Goal: Transaction & Acquisition: Purchase product/service

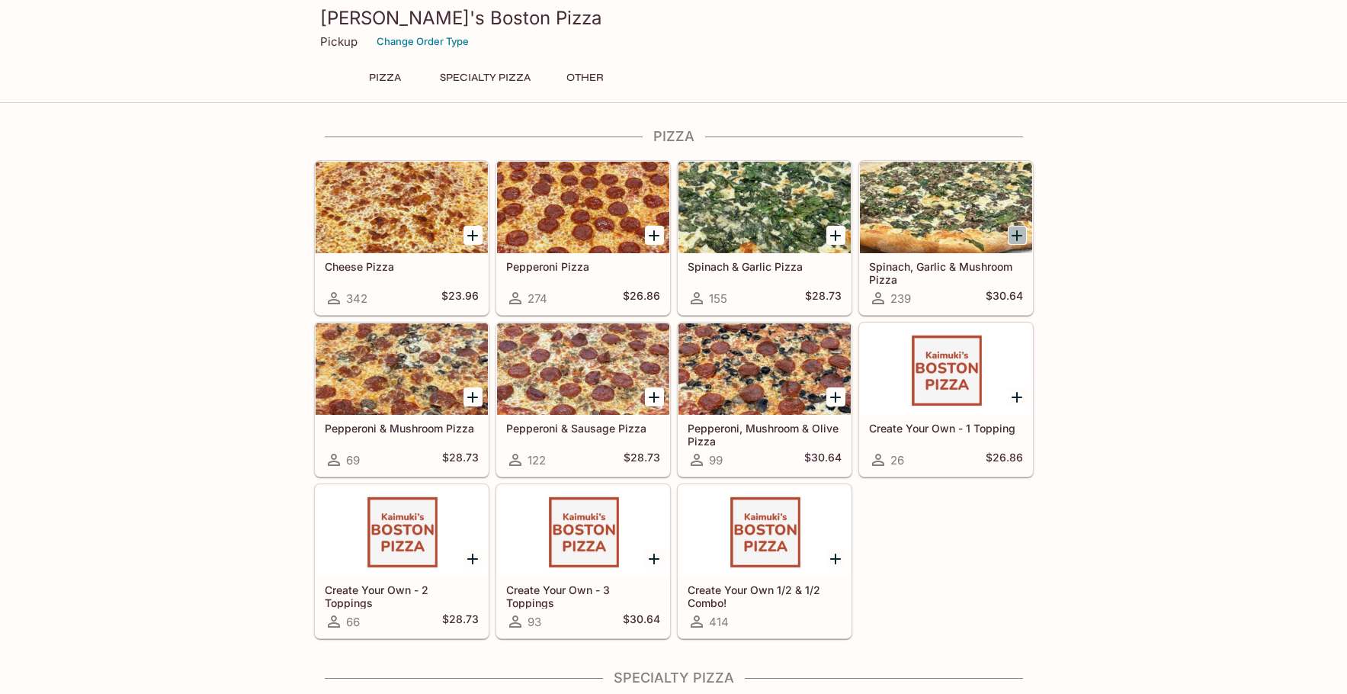
click at [1020, 234] on icon "Add Spinach, Garlic & Mushroom Pizza" at bounding box center [1017, 235] width 18 height 18
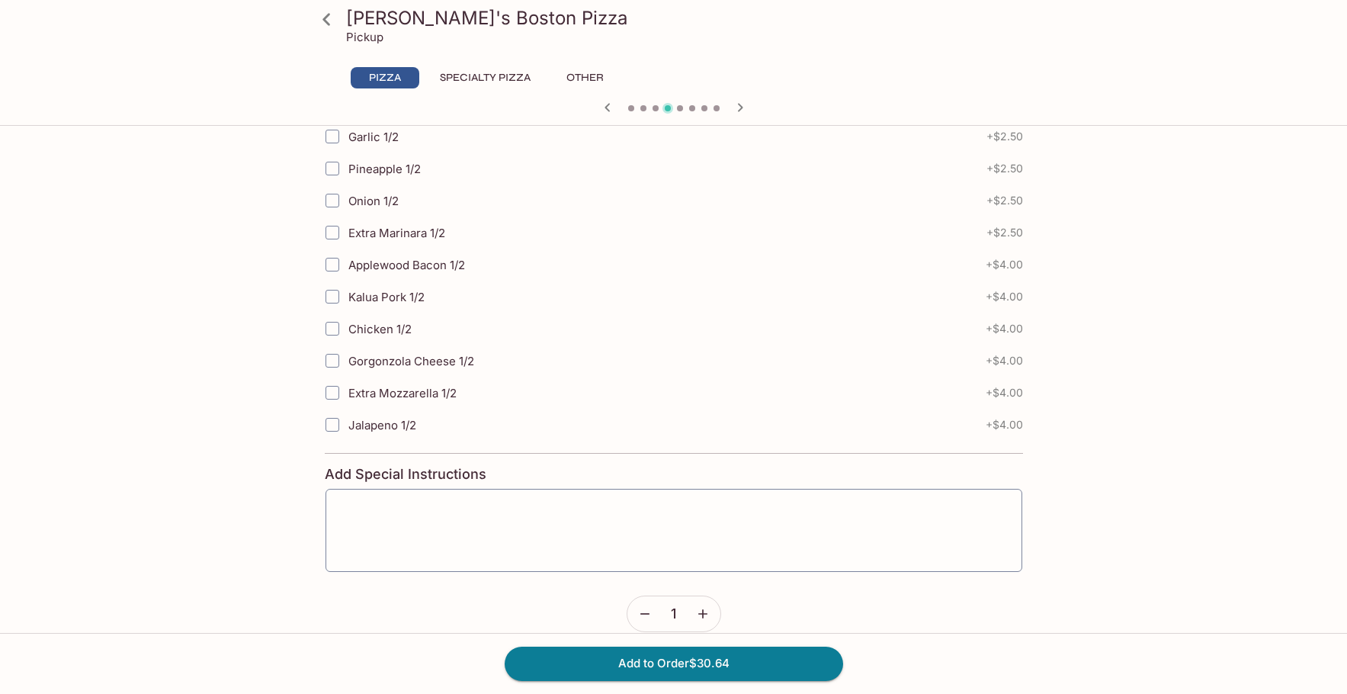
scroll to position [727, 0]
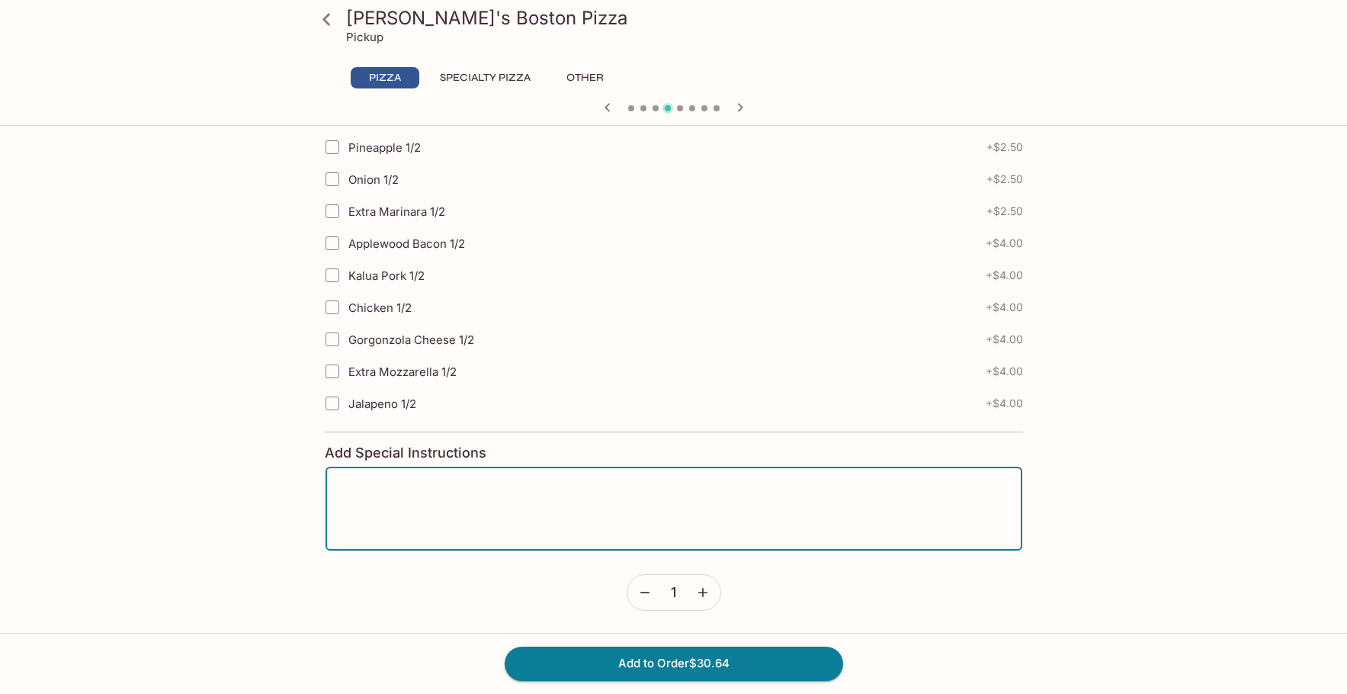
click at [690, 509] on textarea at bounding box center [673, 508] width 675 height 58
type textarea "Please cut in"
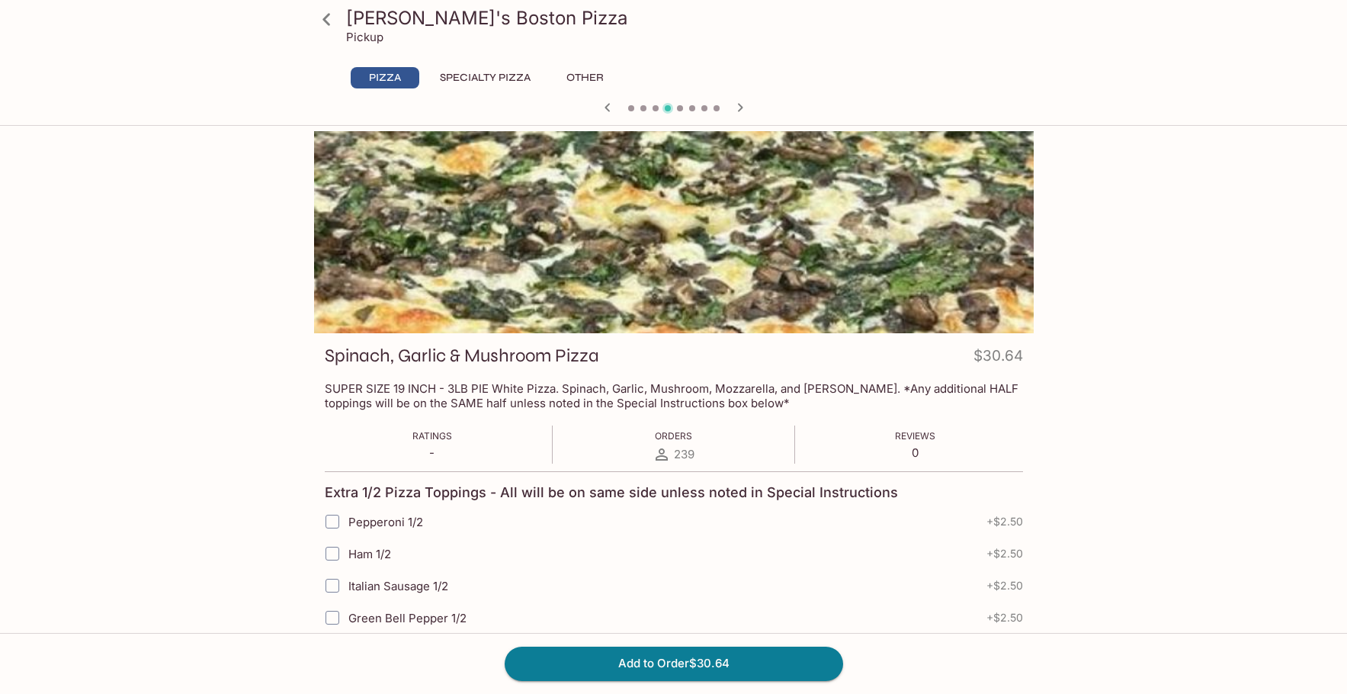
scroll to position [0, 0]
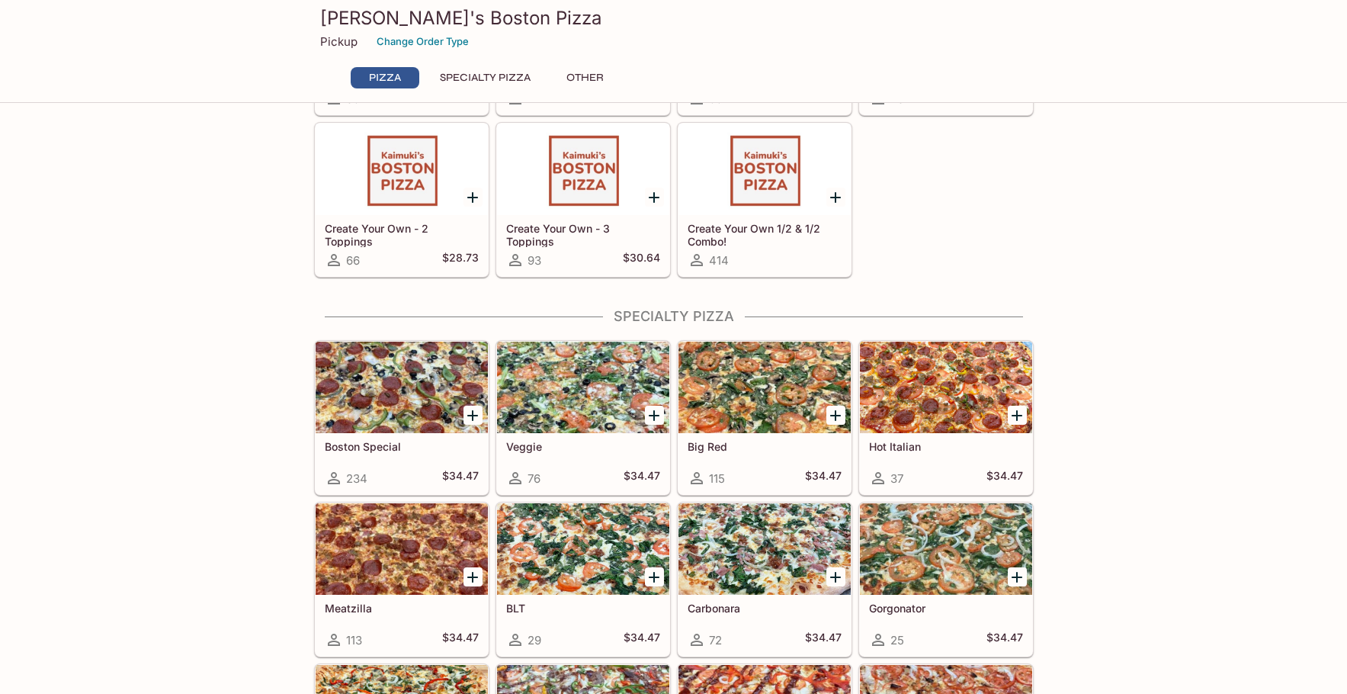
scroll to position [305, 0]
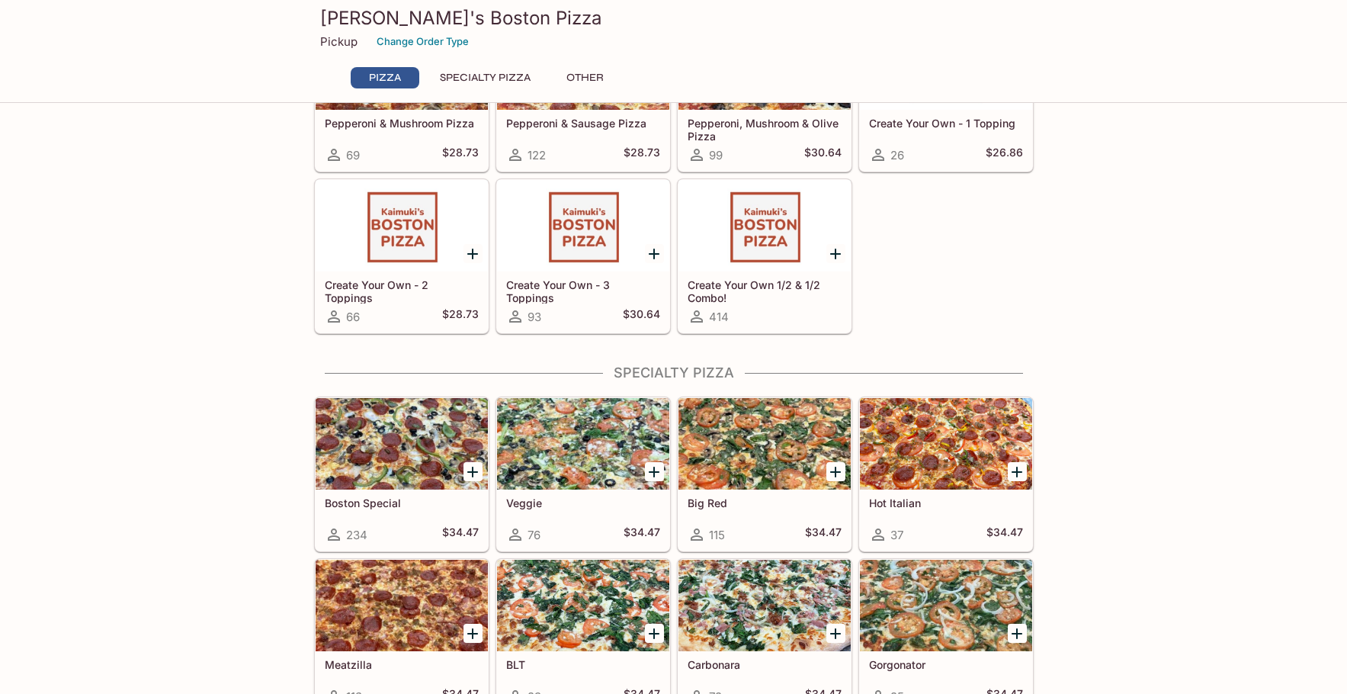
click at [474, 469] on icon "Add Boston Special" at bounding box center [472, 472] width 18 height 18
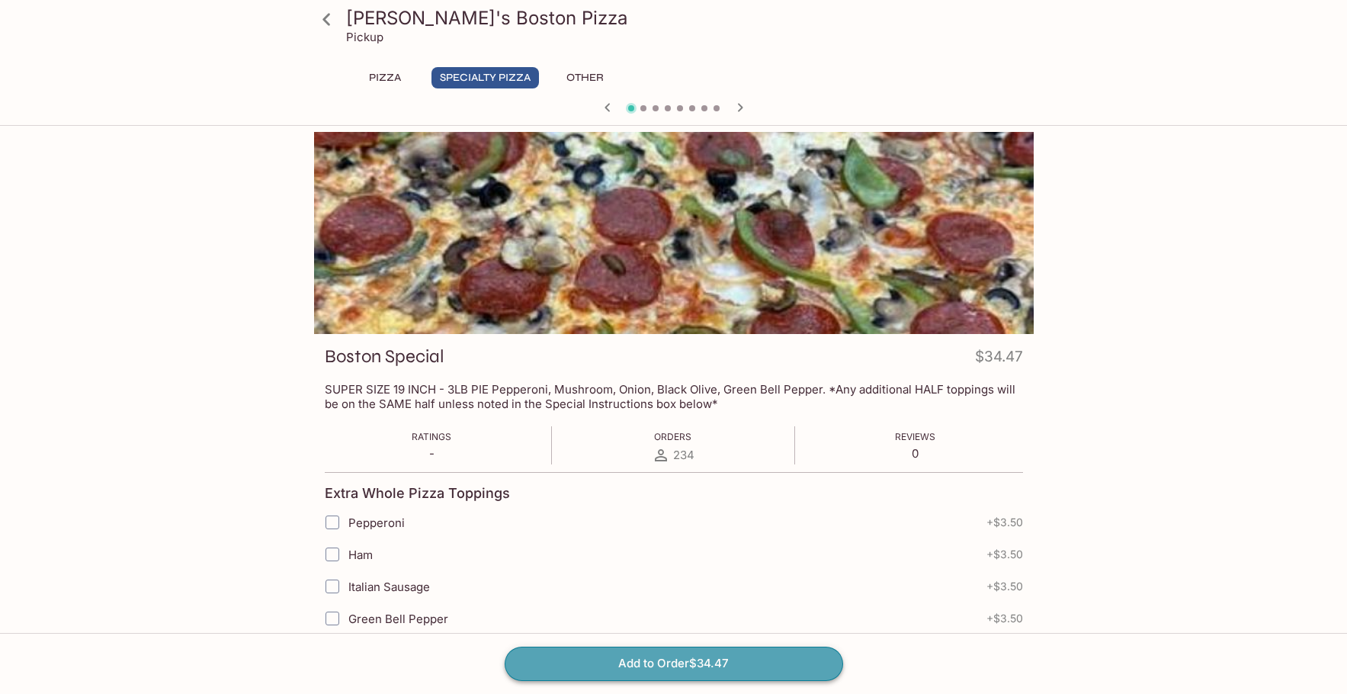
click at [684, 666] on button "Add to Order $34.47" at bounding box center [674, 663] width 338 height 34
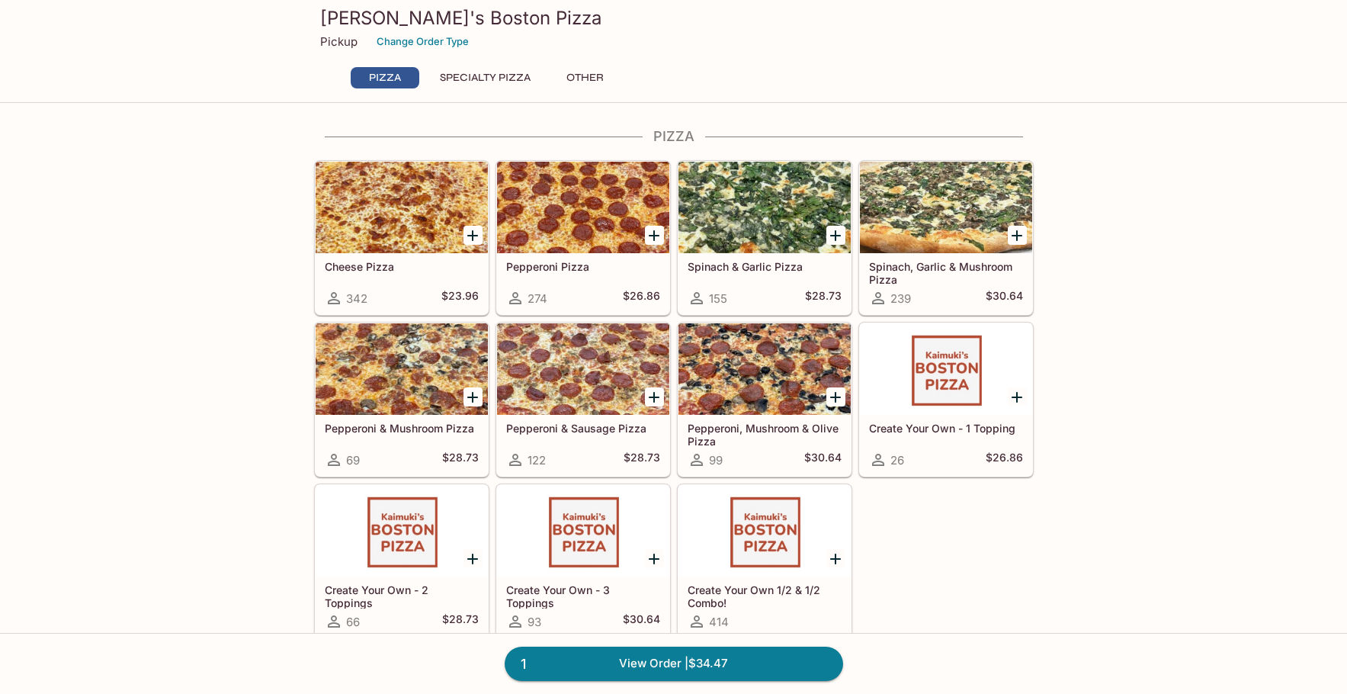
click at [1015, 234] on icon "Add Spinach, Garlic & Mushroom Pizza" at bounding box center [1017, 235] width 18 height 18
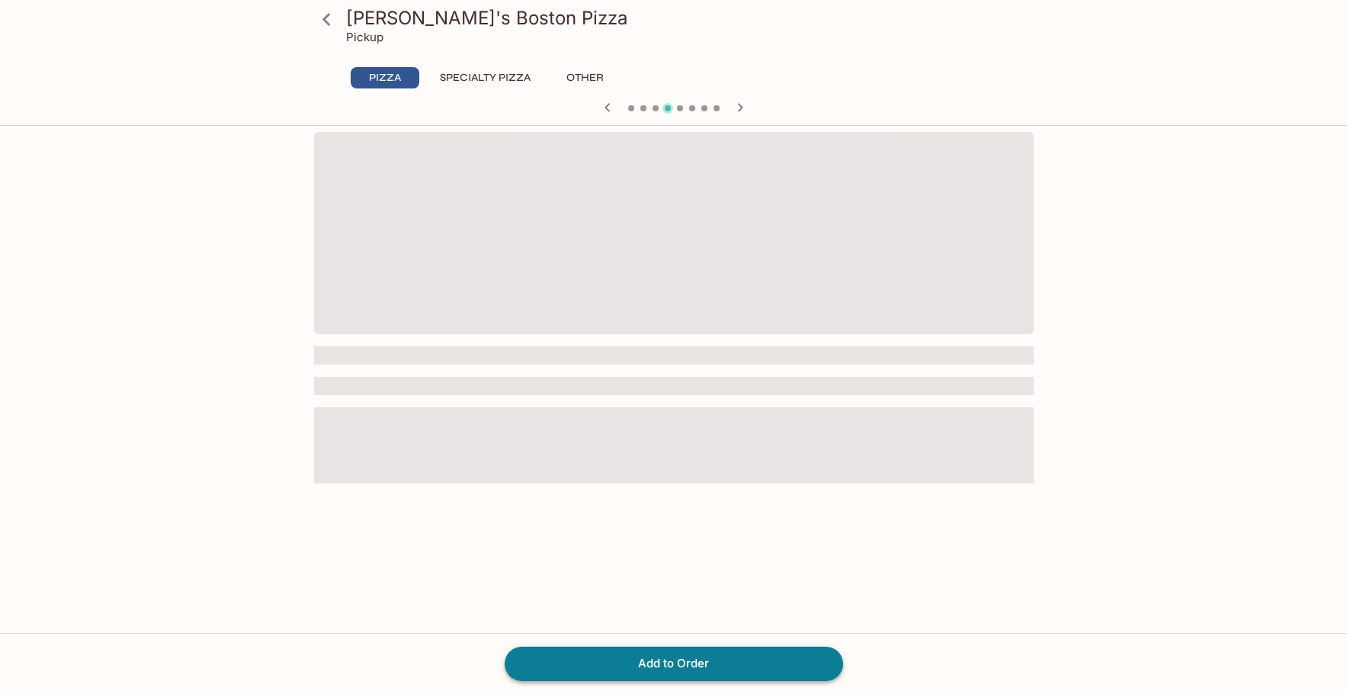
click at [781, 662] on button "Add to Order" at bounding box center [674, 663] width 338 height 34
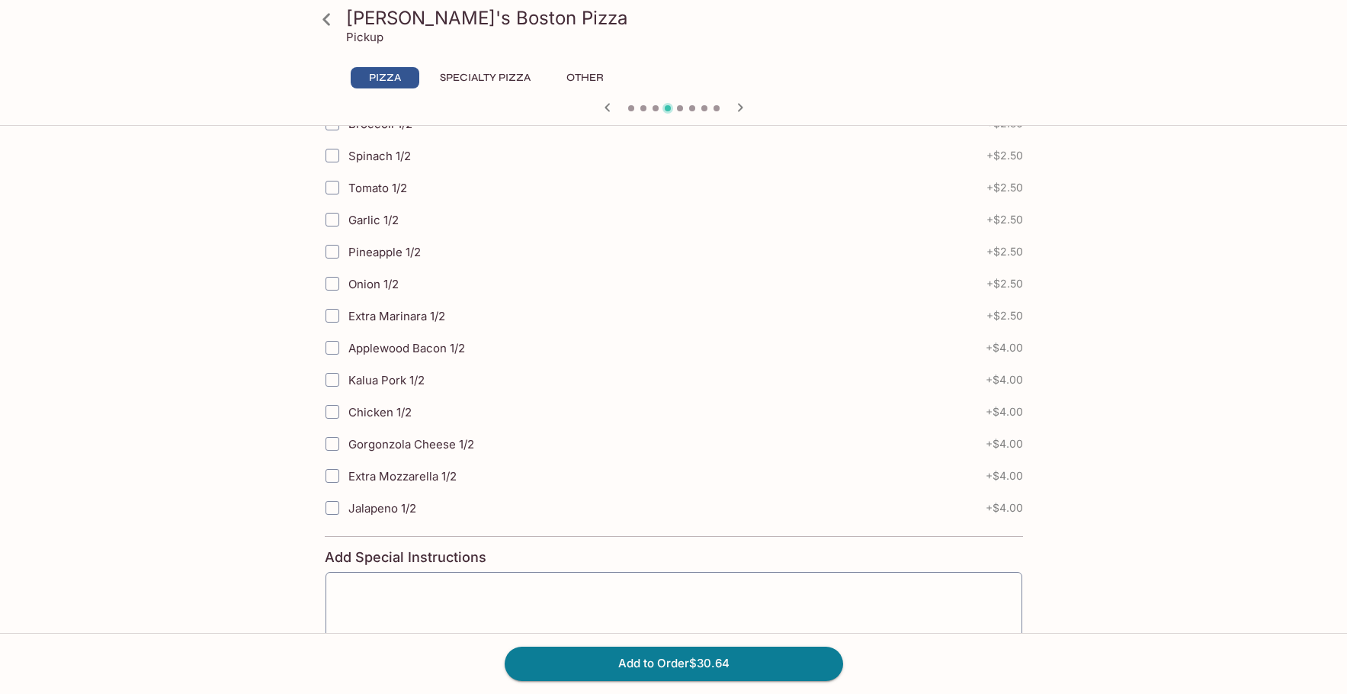
scroll to position [727, 0]
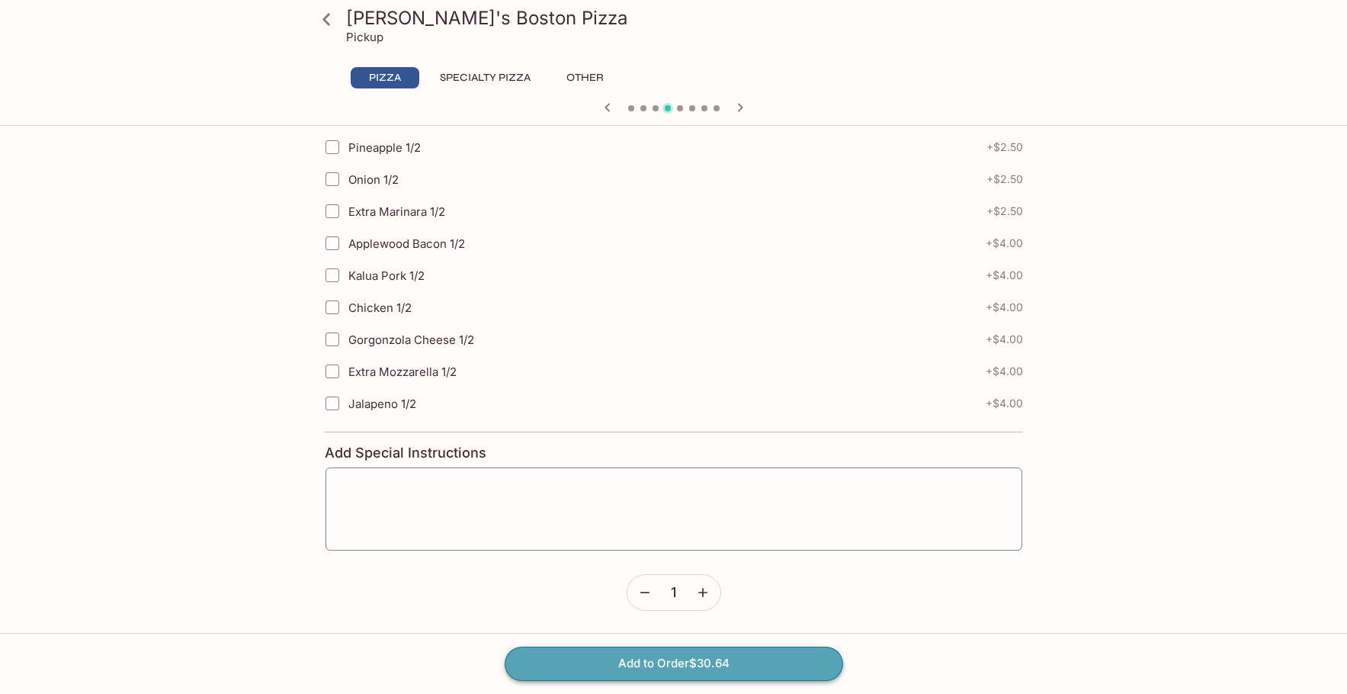
click at [753, 662] on button "Add to Order $30.64" at bounding box center [674, 663] width 338 height 34
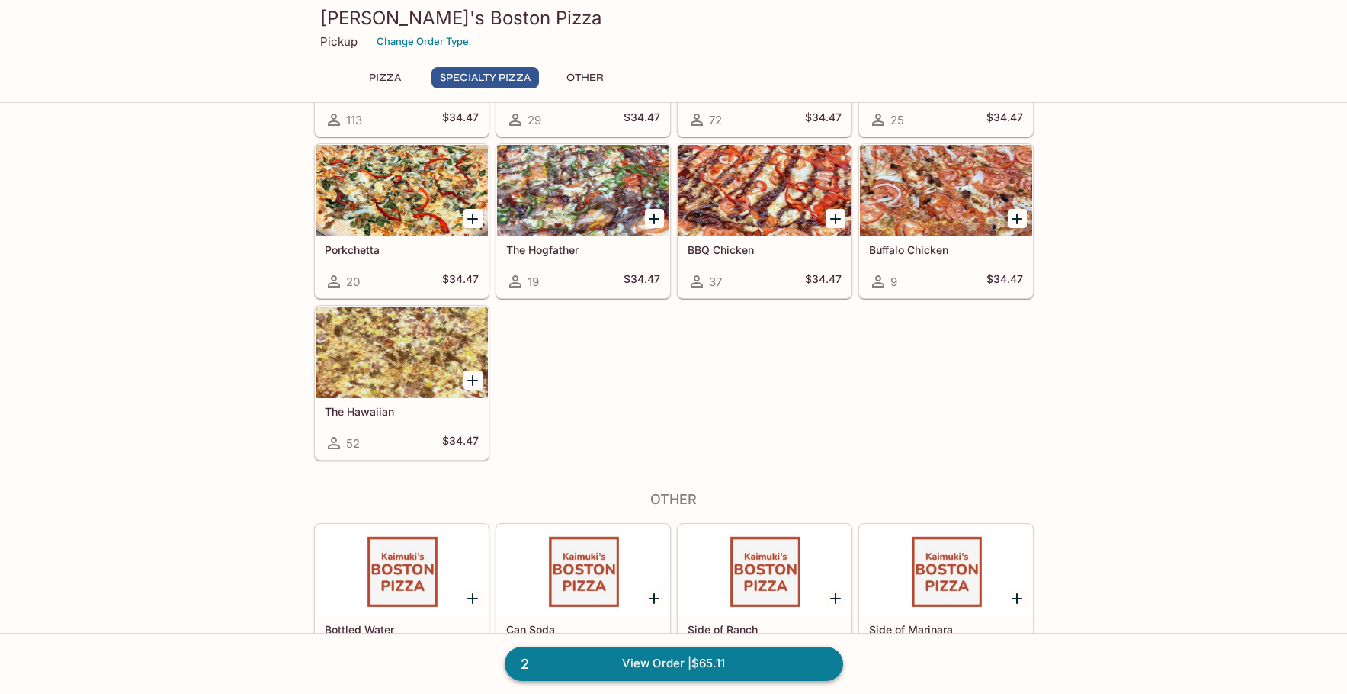
scroll to position [915, 0]
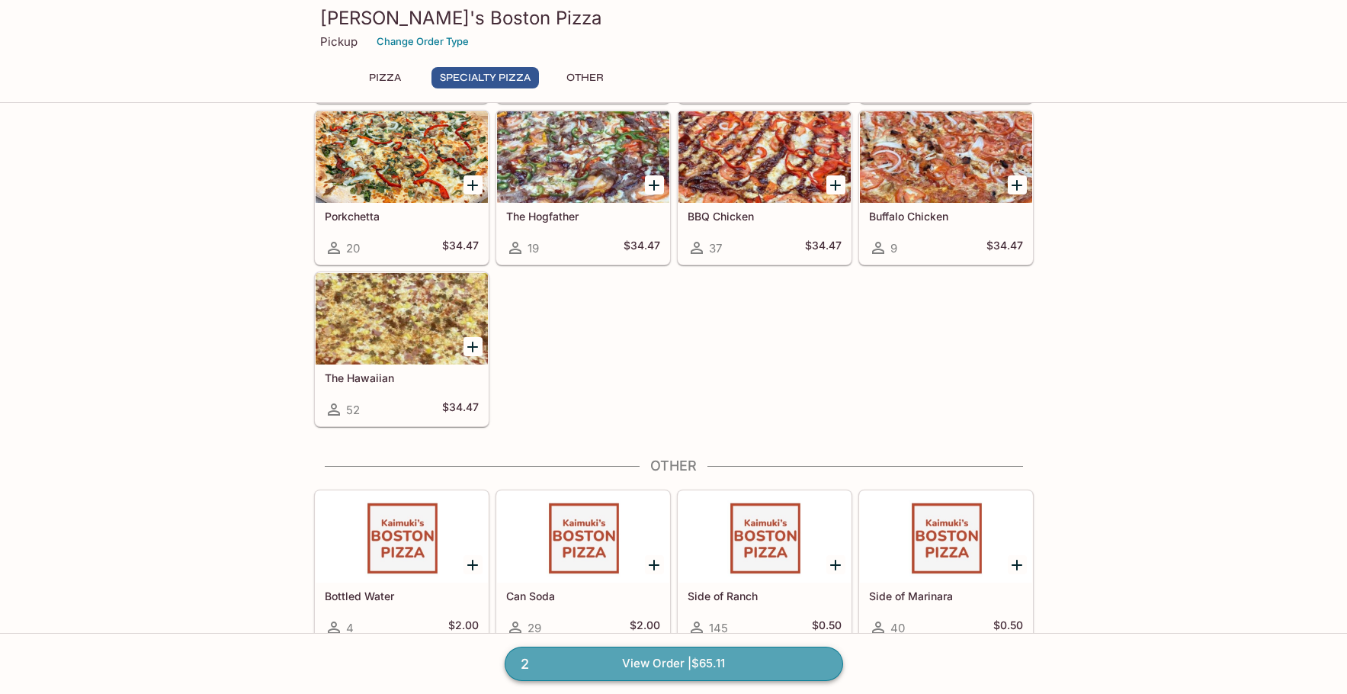
click at [704, 662] on link "2 View Order | $65.11" at bounding box center [674, 663] width 338 height 34
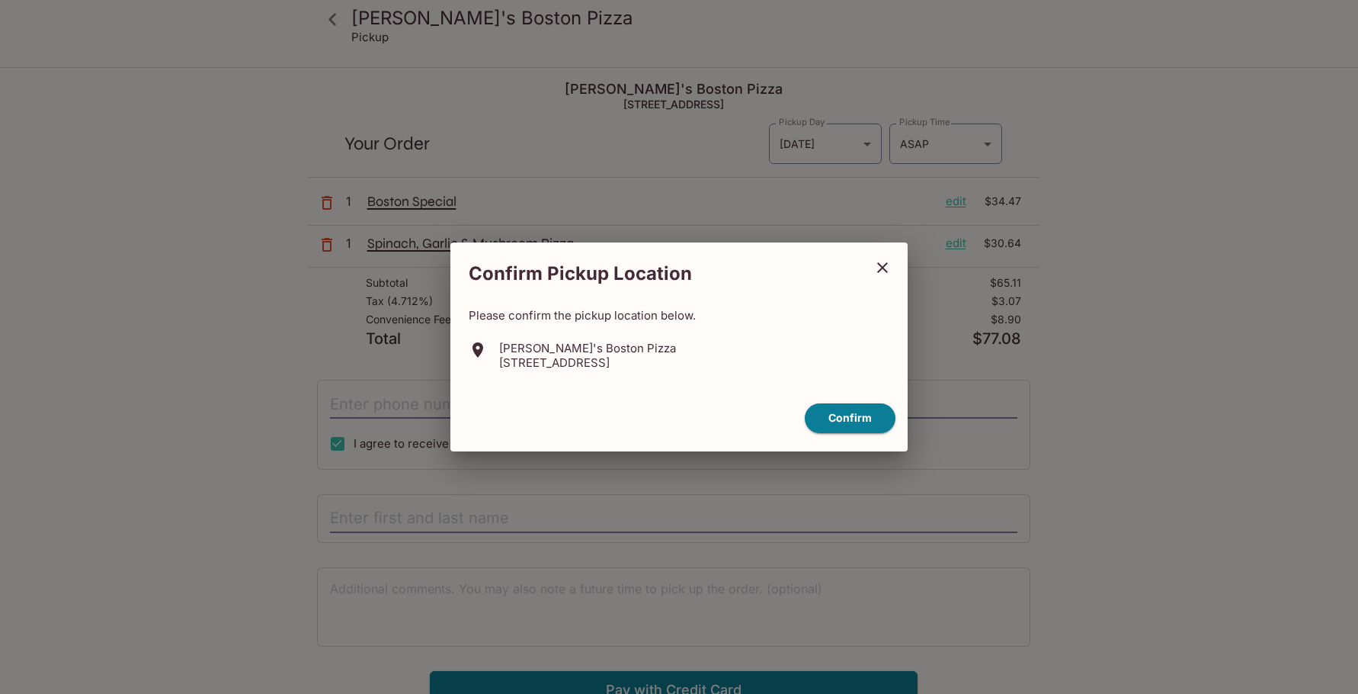
click at [888, 262] on icon "close" at bounding box center [883, 267] width 18 height 18
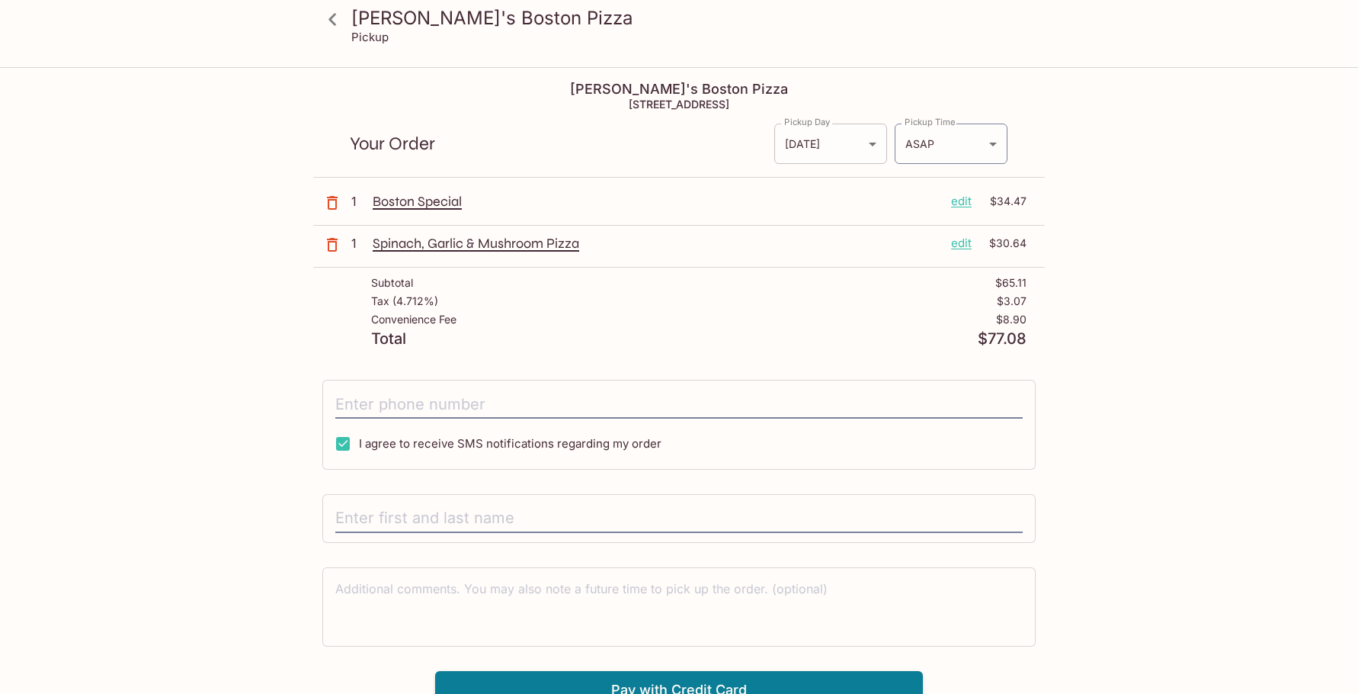
click at [845, 140] on body "[PERSON_NAME]'s Boston Pizza Pickup Kaimuki's Boston Pizza [STREET_ADDRESS] You…" at bounding box center [679, 416] width 1358 height 694
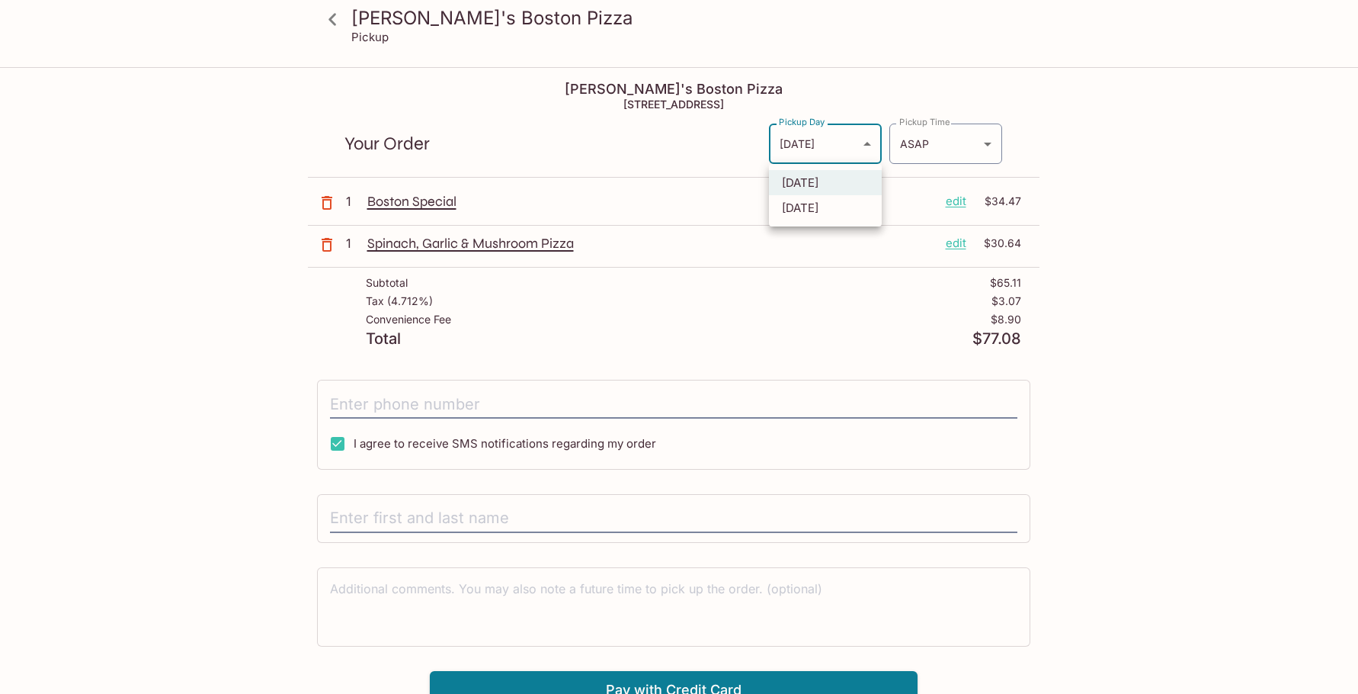
click at [830, 186] on li "[DATE]" at bounding box center [825, 182] width 113 height 25
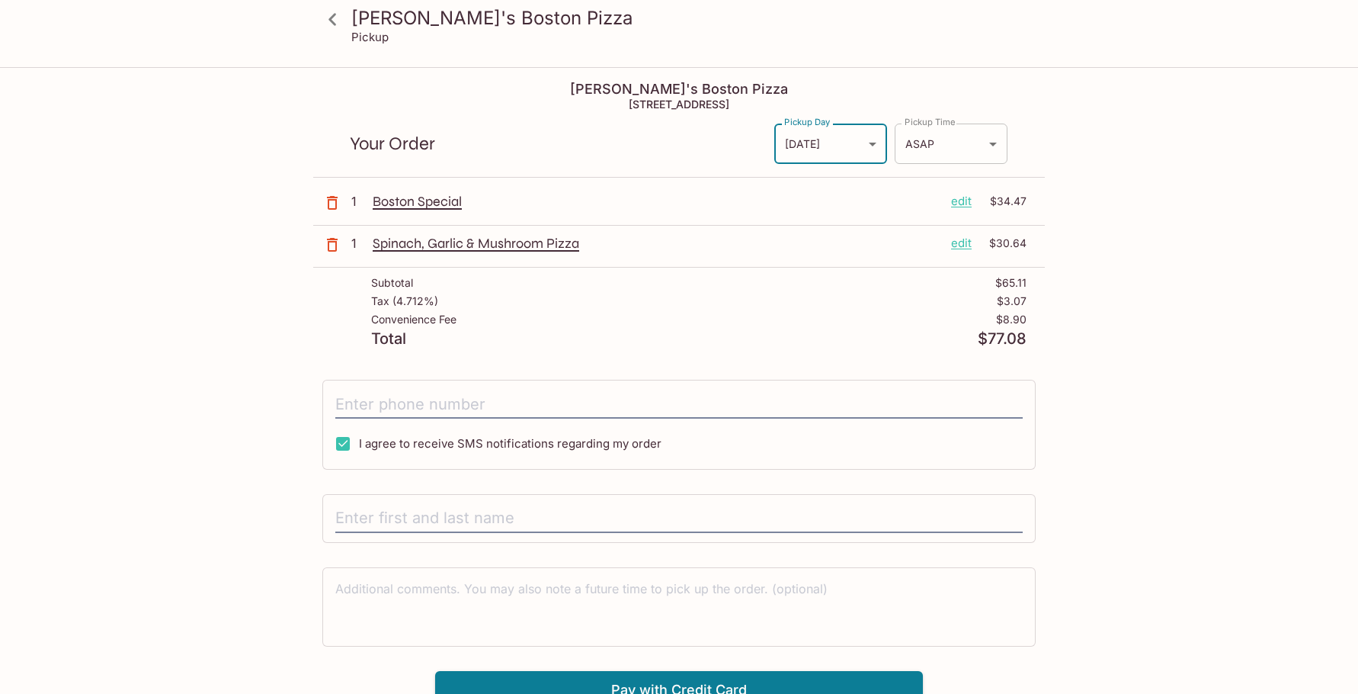
click at [924, 138] on body "[PERSON_NAME]'s Boston Pizza Pickup Kaimuki's Boston Pizza [STREET_ADDRESS] You…" at bounding box center [679, 416] width 1358 height 694
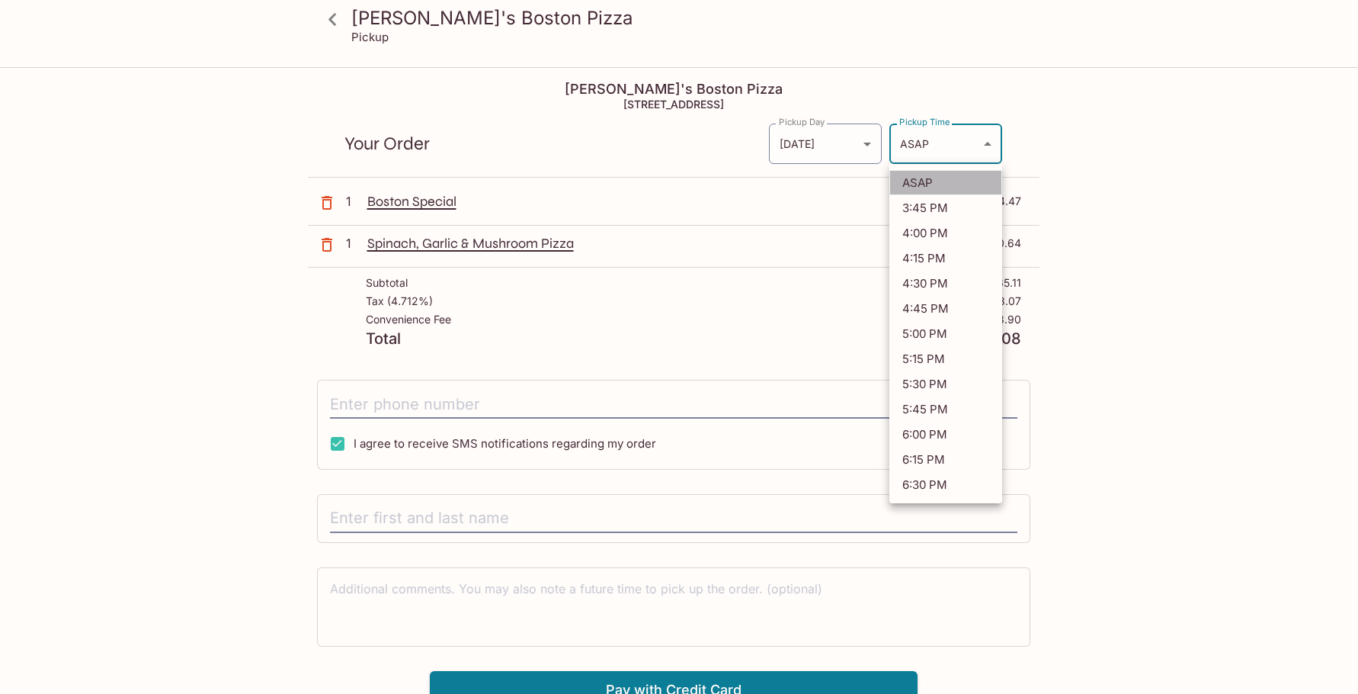
click at [922, 186] on li "ASAP" at bounding box center [946, 182] width 113 height 25
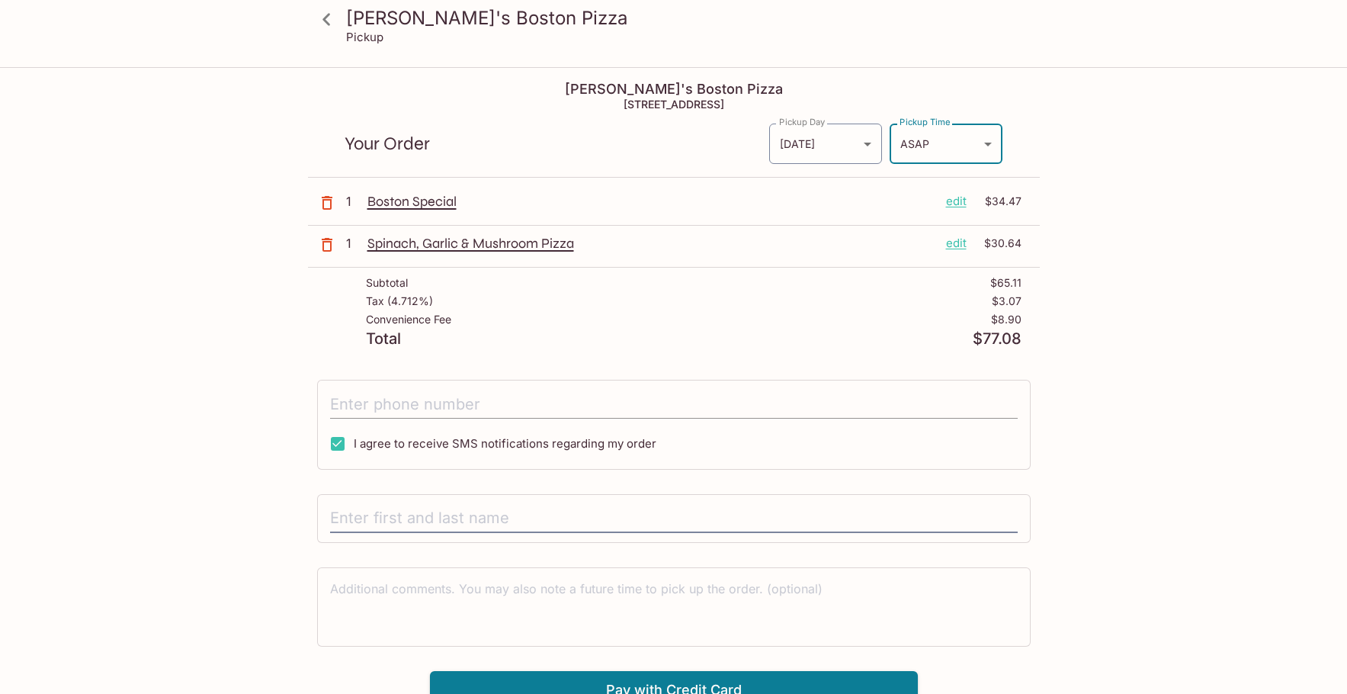
click at [426, 407] on input "tel" at bounding box center [674, 404] width 688 height 29
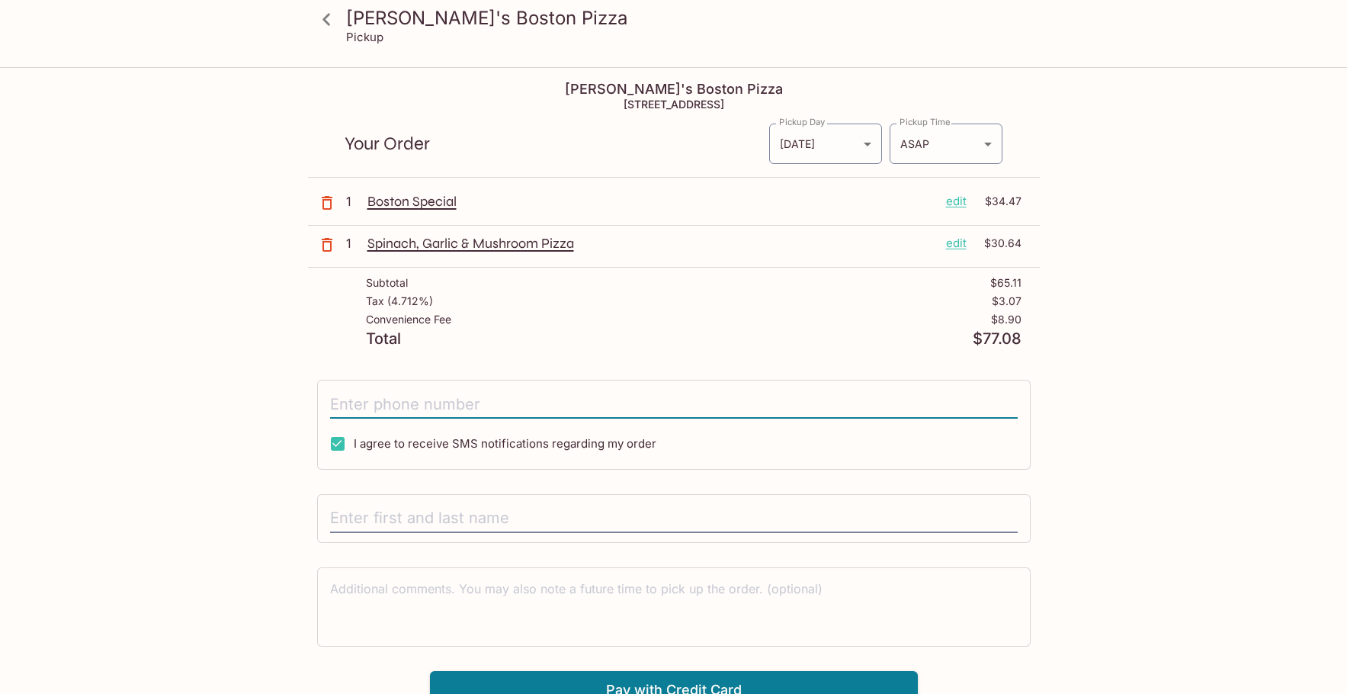
type input "[PHONE_NUMBER]"
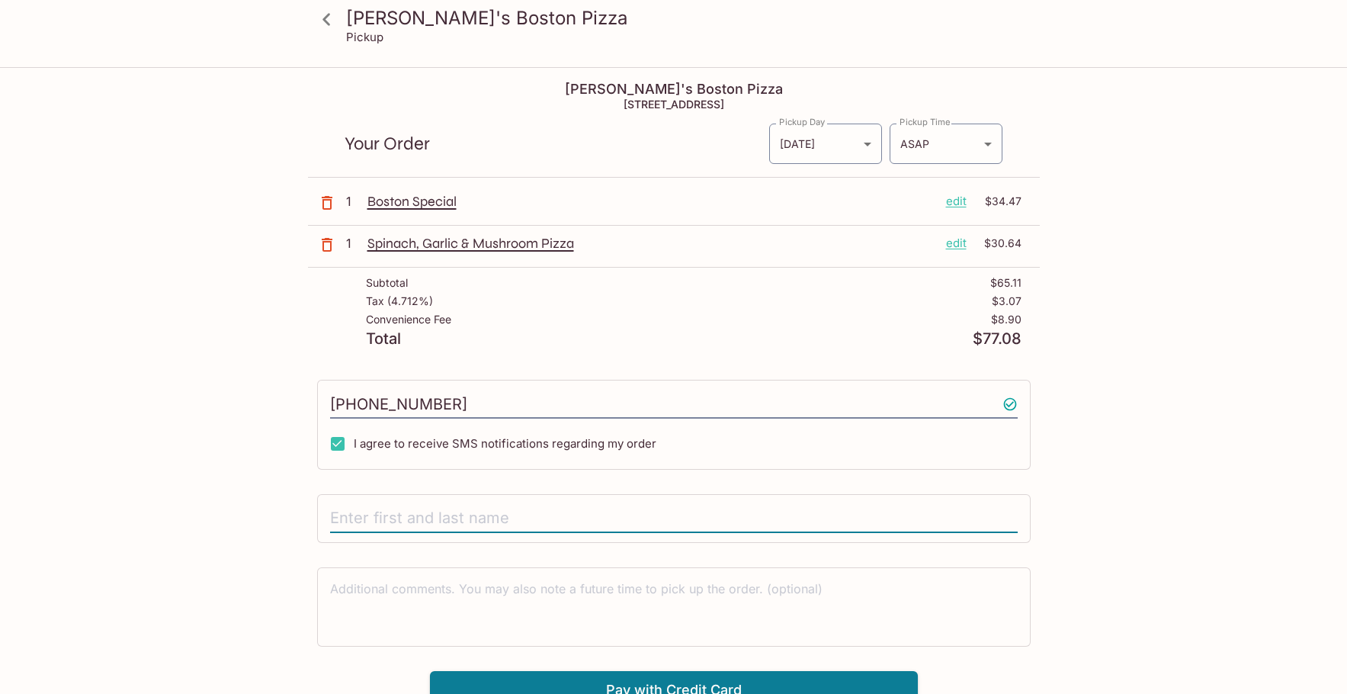
click at [421, 512] on input "text" at bounding box center [674, 518] width 688 height 29
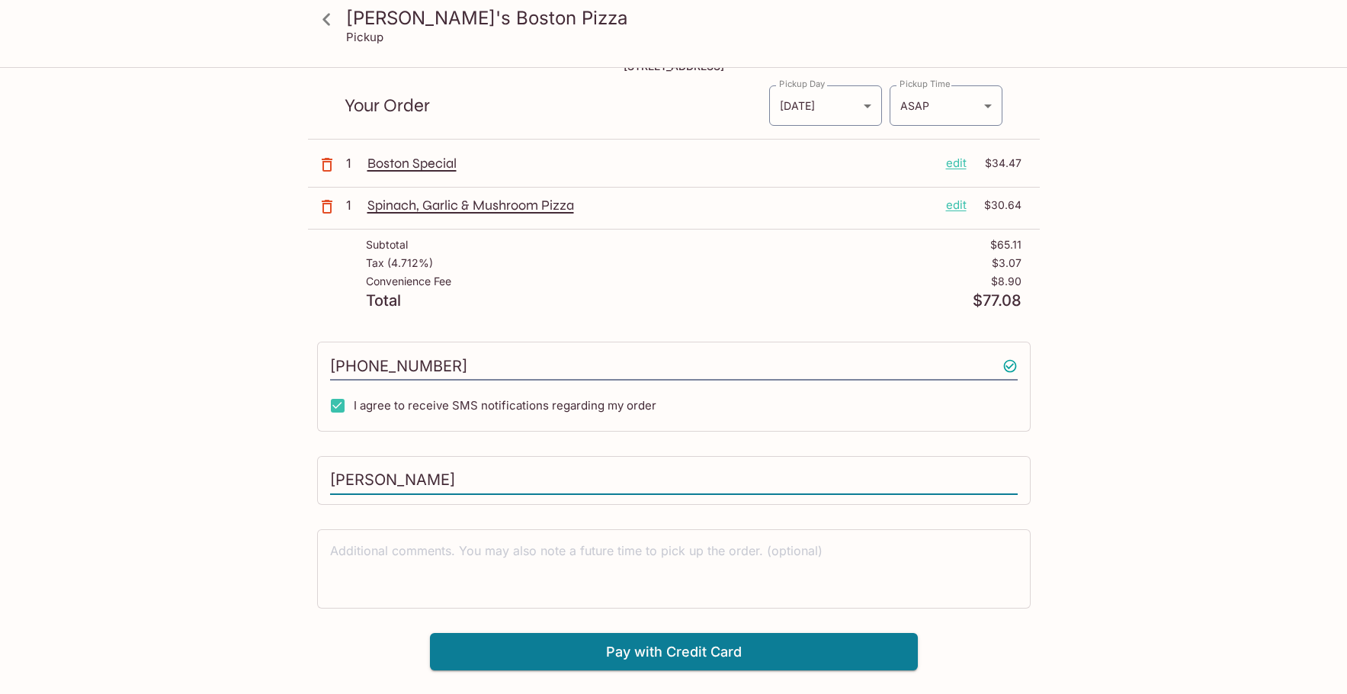
scroll to position [69, 0]
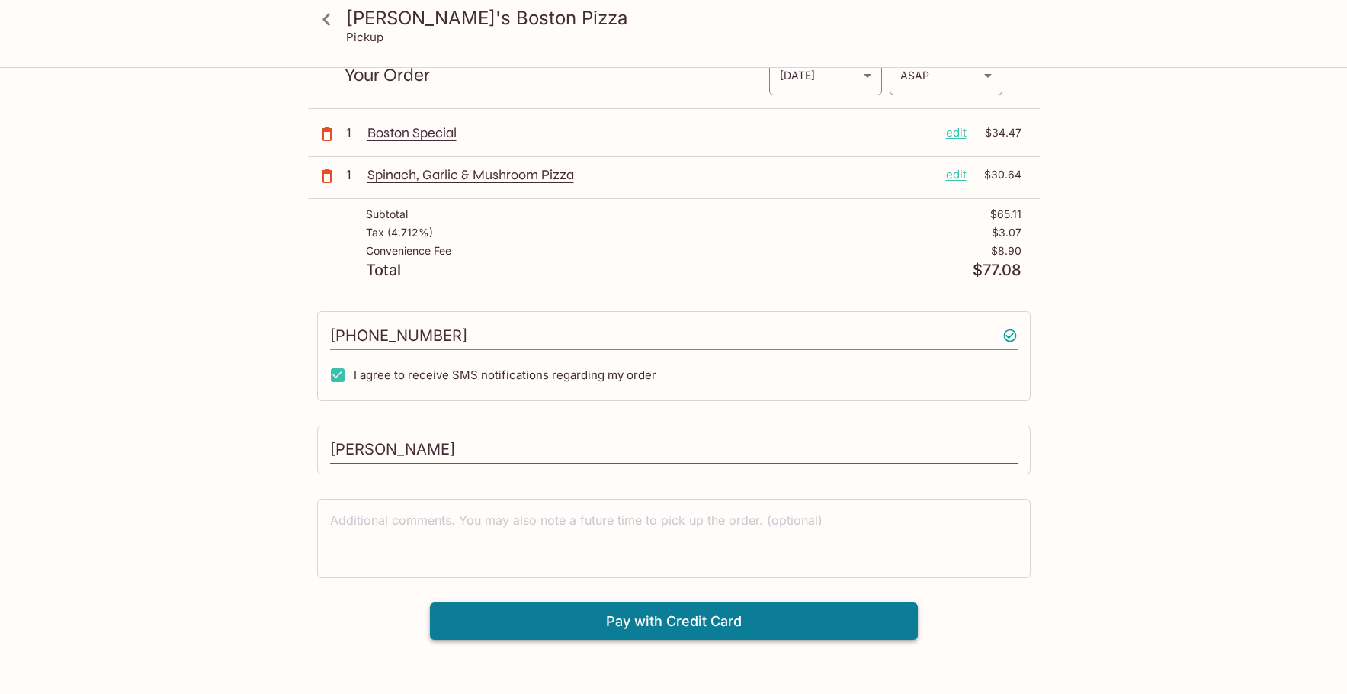
type input "[PERSON_NAME]"
drag, startPoint x: 713, startPoint y: 623, endPoint x: 520, endPoint y: 516, distance: 221.1
click at [624, 520] on div "Kaimuki's Boston Pizza [STREET_ADDRESS] Your Order Pickup Day [DATE] [DATE] Pic…" at bounding box center [674, 320] width 732 height 640
click at [428, 528] on textarea at bounding box center [674, 537] width 688 height 53
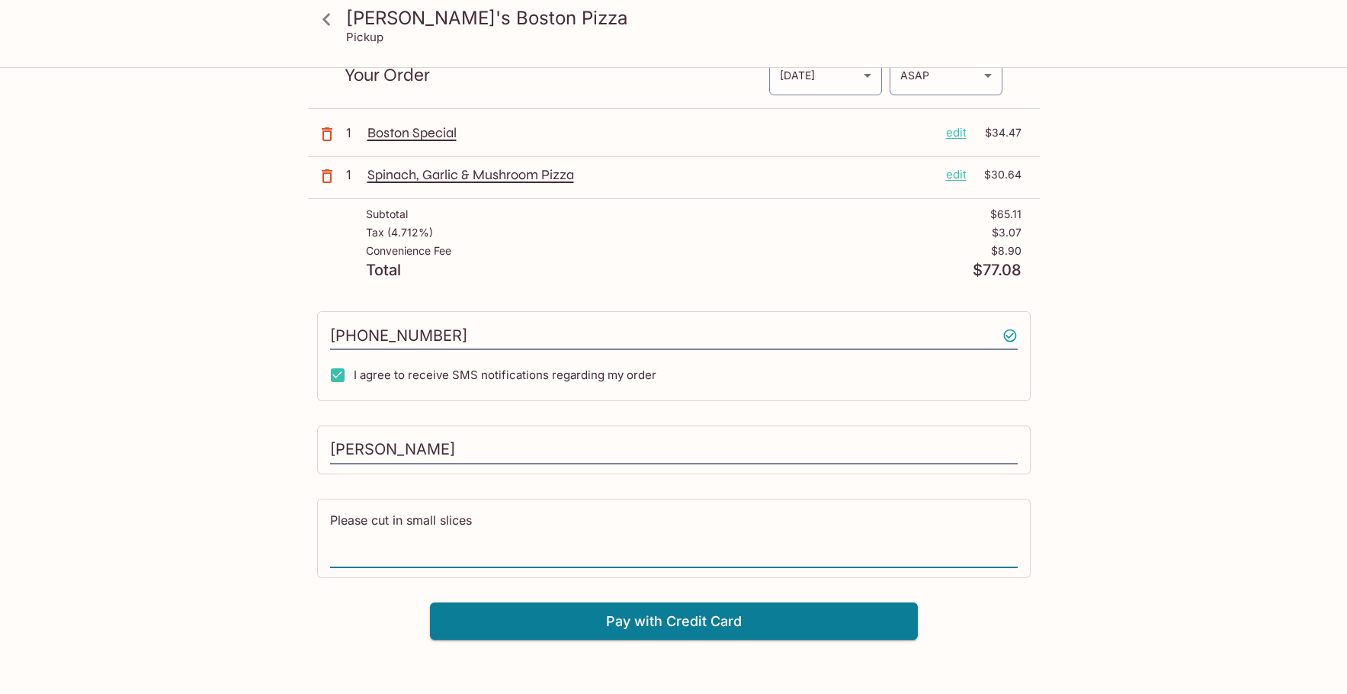
scroll to position [0, 0]
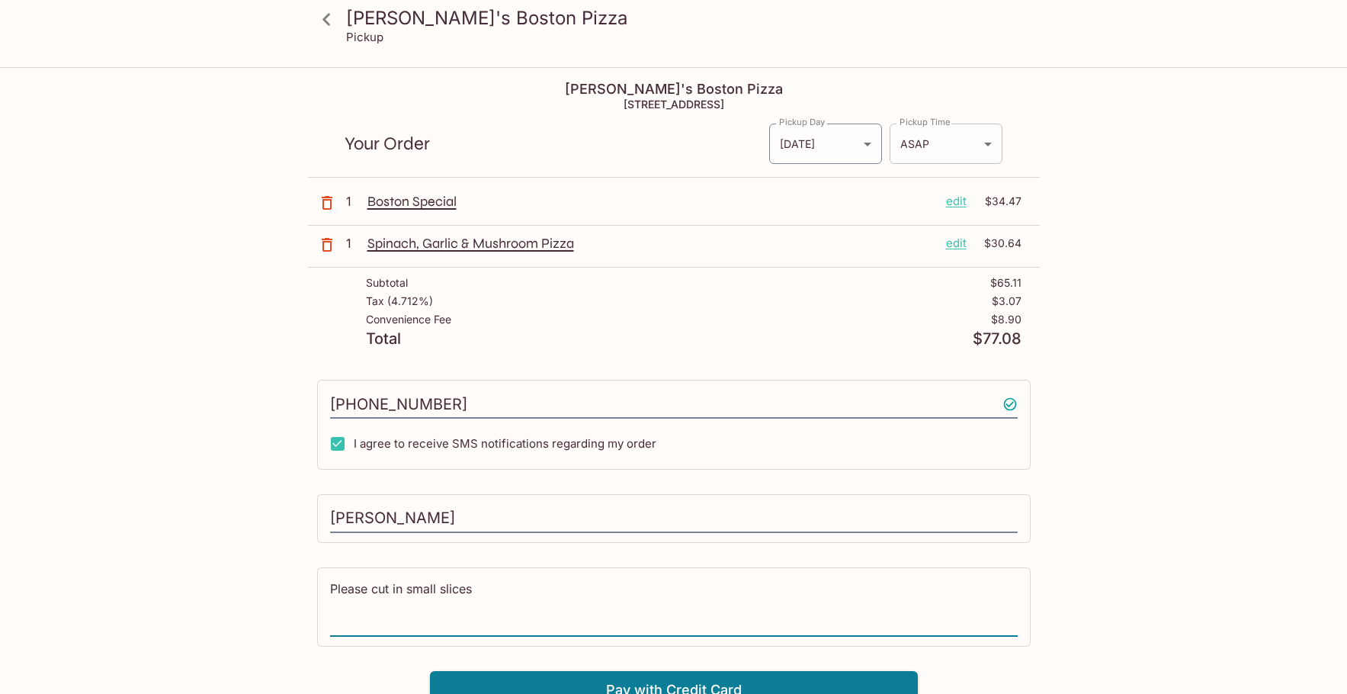
type textarea "Please cut in small slices"
click at [929, 146] on body "Kaimuki's Boston Pizza Pickup Kaimuki's Boston Pizza [STREET_ADDRESS] Your Orde…" at bounding box center [673, 416] width 1347 height 694
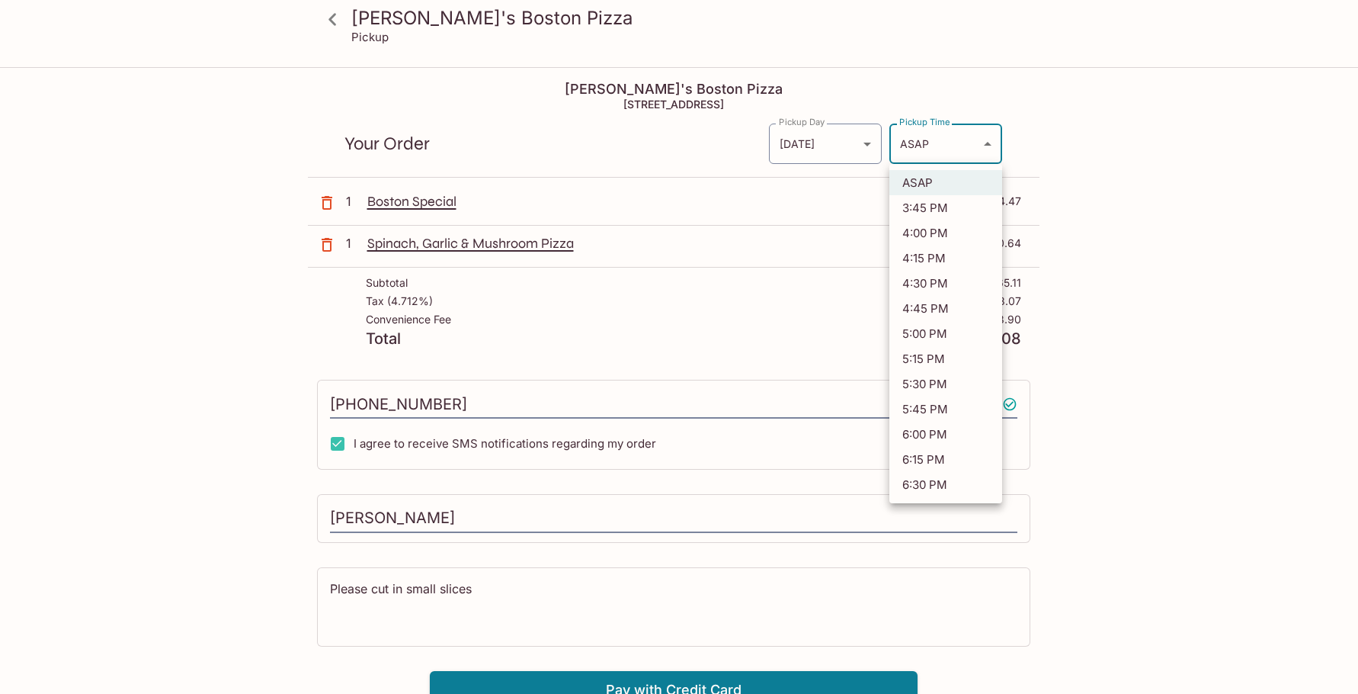
click at [918, 181] on li "ASAP" at bounding box center [946, 182] width 113 height 25
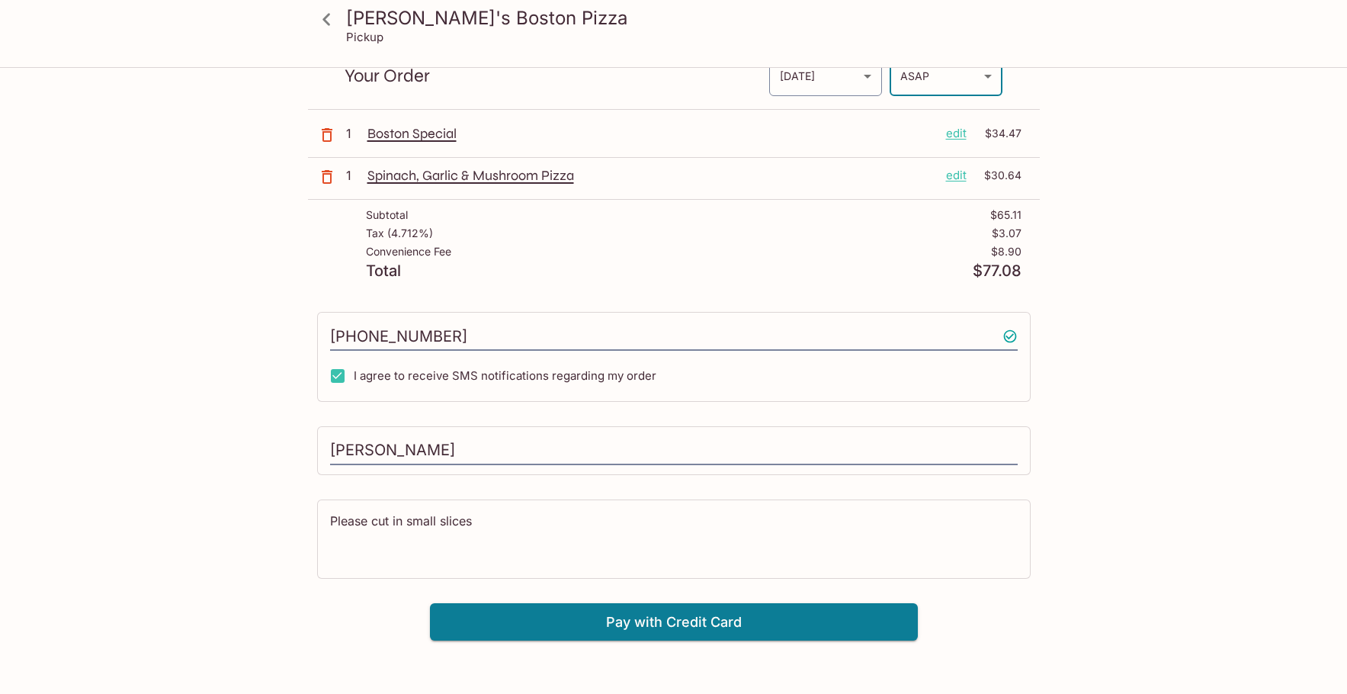
scroll to position [69, 0]
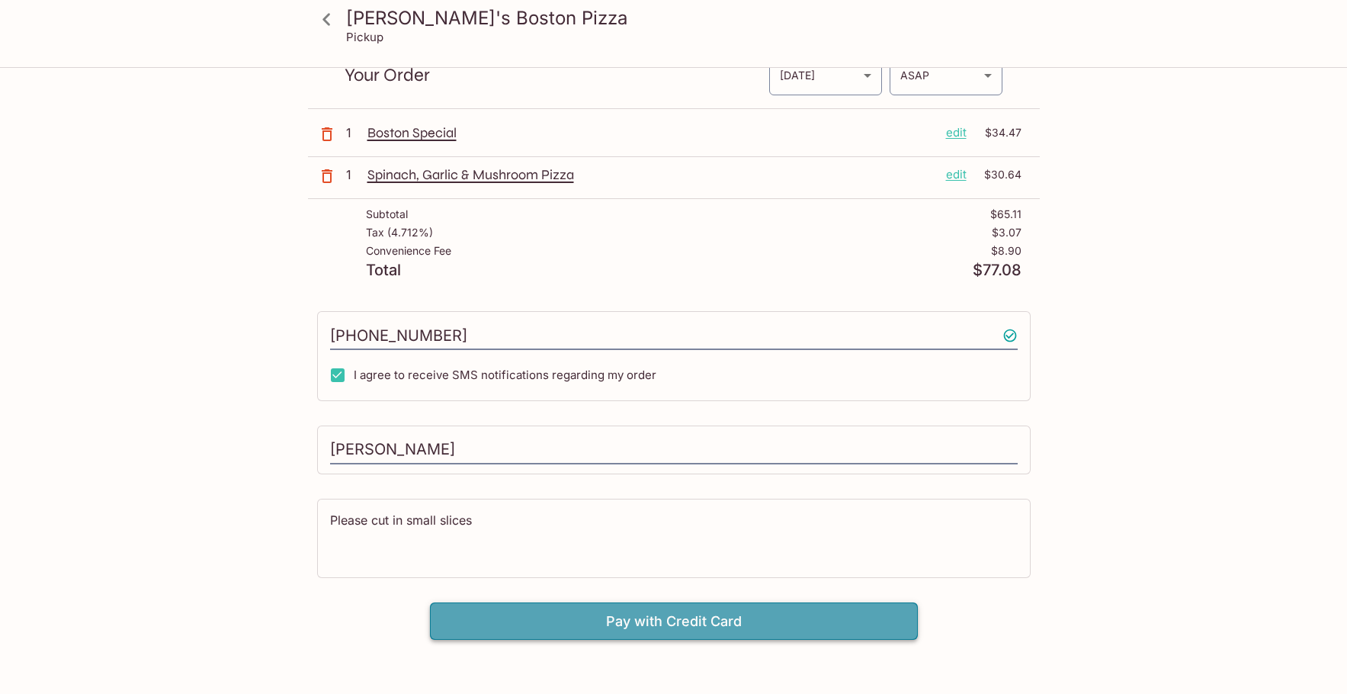
click at [755, 625] on button "Pay with Credit Card" at bounding box center [674, 621] width 488 height 38
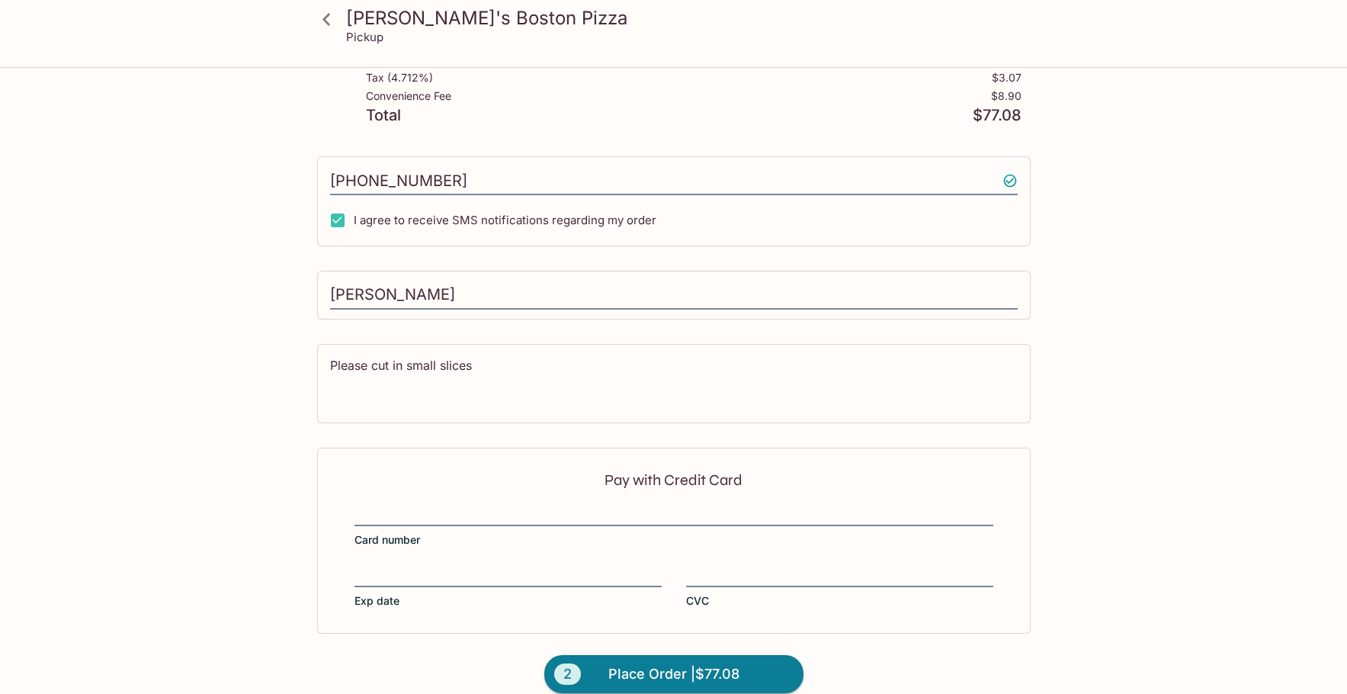
scroll to position [244, 0]
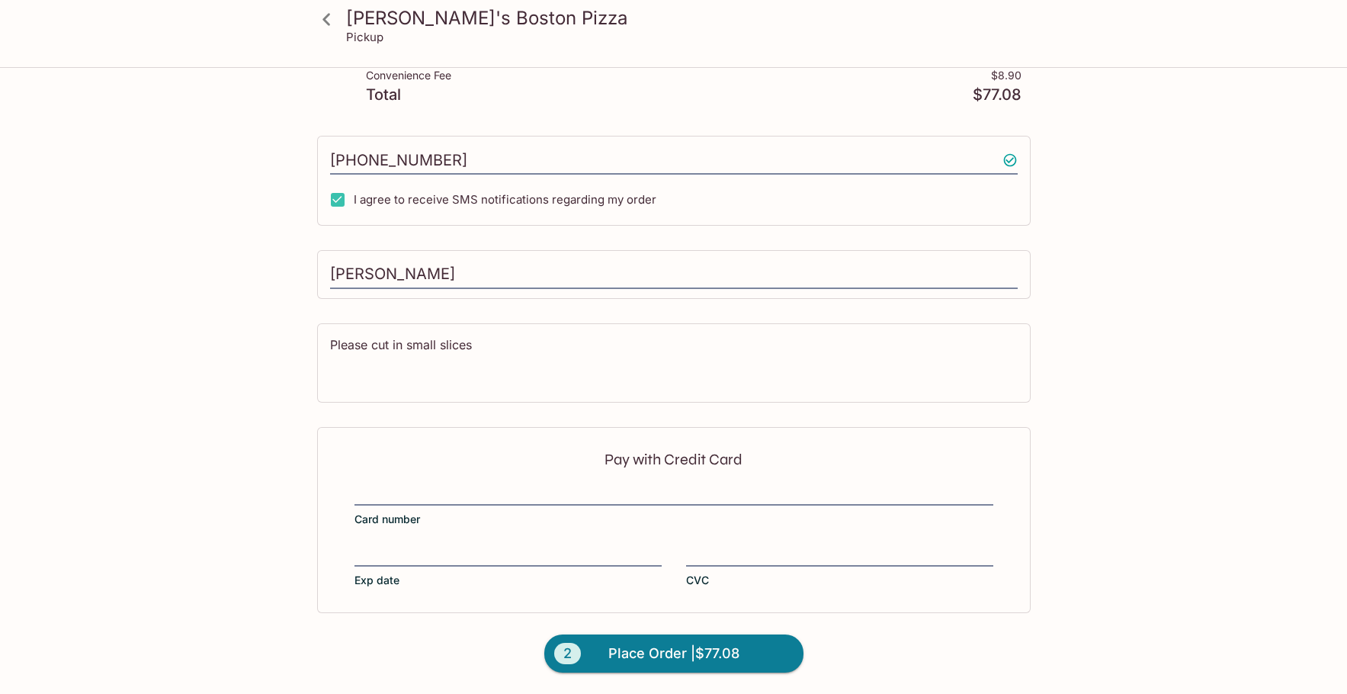
click at [802, 543] on div "Pay with Credit Card Card number Exp date CVC" at bounding box center [673, 520] width 713 height 186
click at [705, 608] on div "Pay with Credit Card Card number Exp date CVC" at bounding box center [673, 520] width 713 height 186
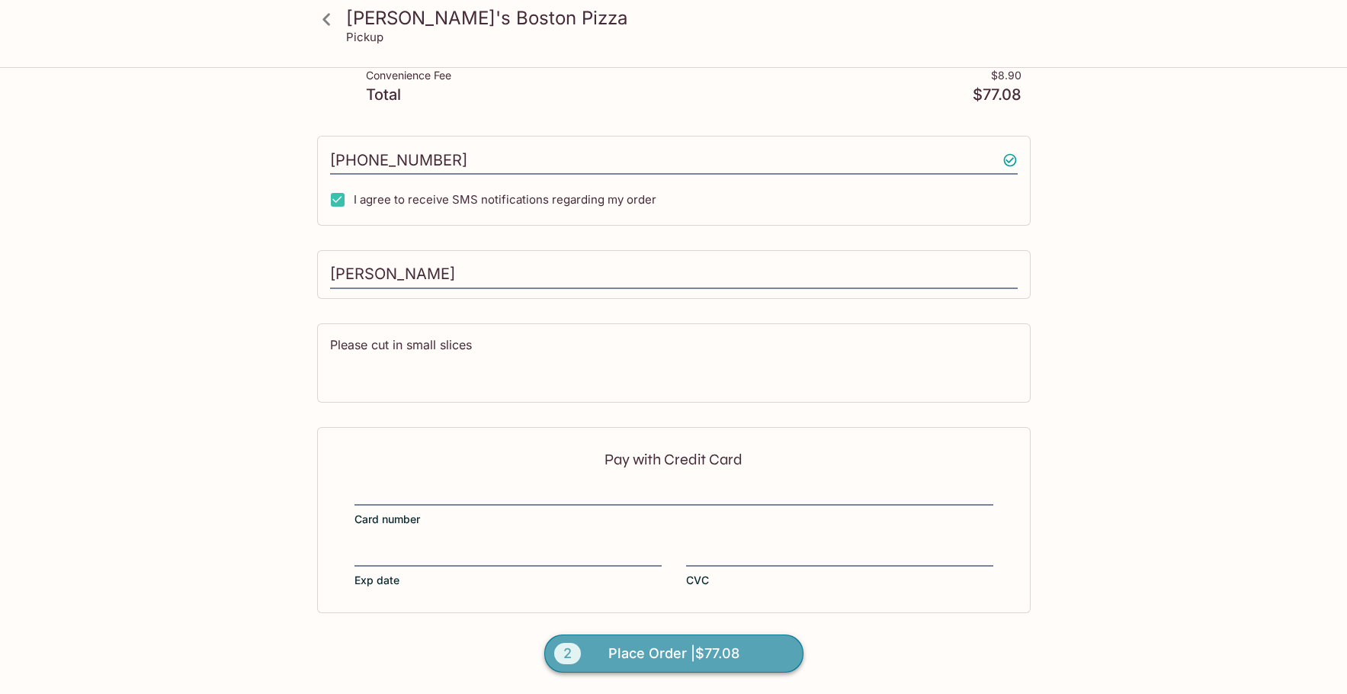
click at [704, 646] on span "Place Order | $77.08" at bounding box center [673, 653] width 131 height 24
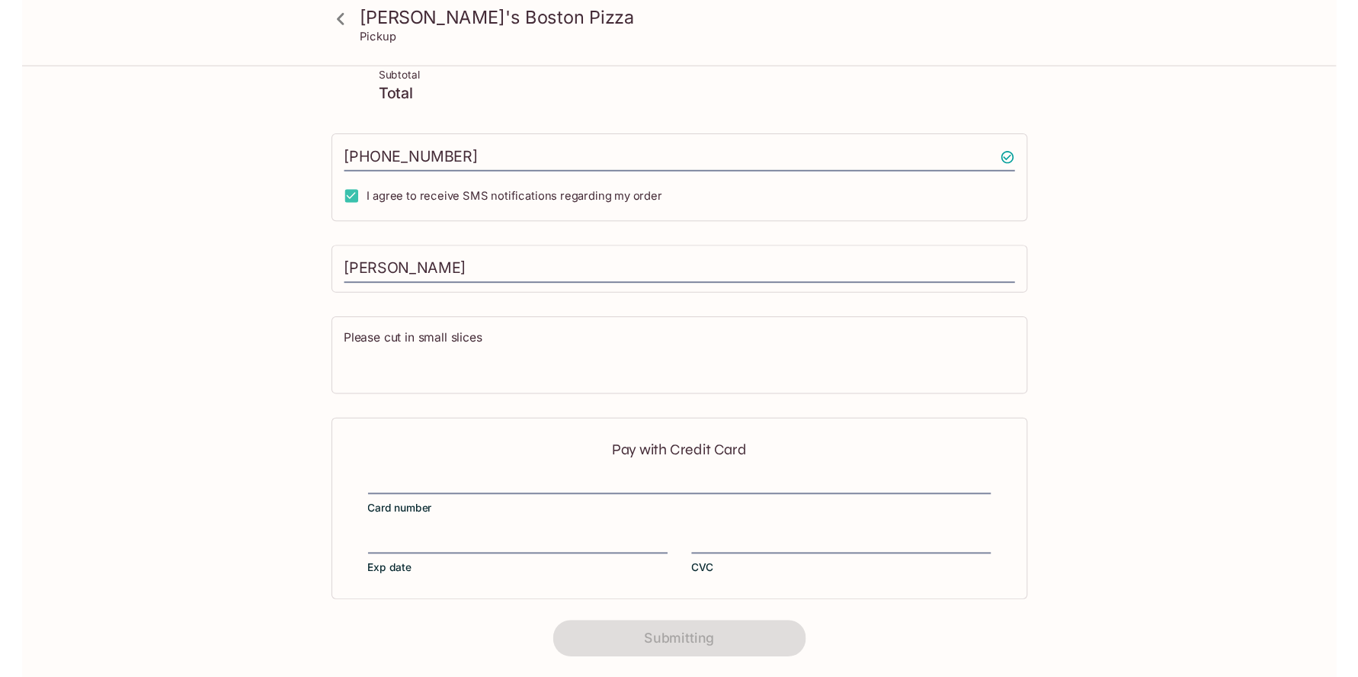
scroll to position [0, 0]
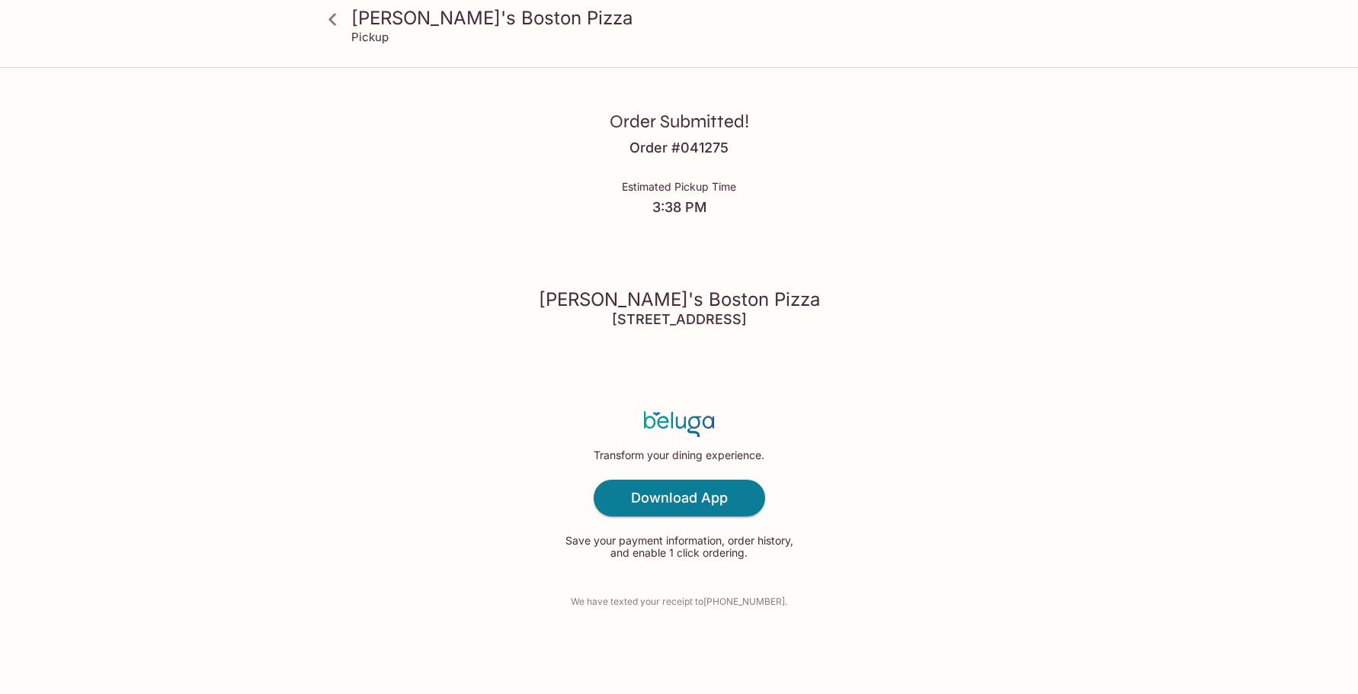
click at [407, 18] on h3 "[PERSON_NAME]'s Boston Pizza" at bounding box center [691, 18] width 681 height 24
